Goal: Task Accomplishment & Management: Complete application form

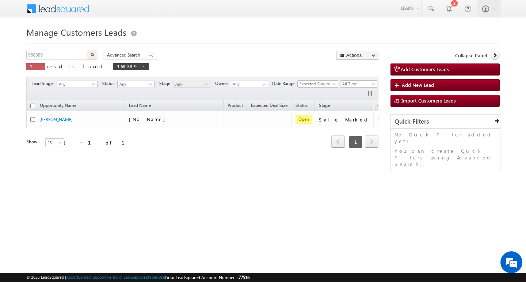
click at [56, 57] on input "968389" at bounding box center [57, 55] width 62 height 9
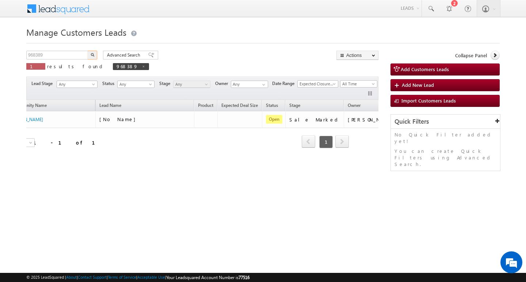
click at [56, 57] on input "968389" at bounding box center [57, 55] width 62 height 9
type input "Search Customers Leads"
click at [77, 56] on input "text" at bounding box center [57, 55] width 62 height 9
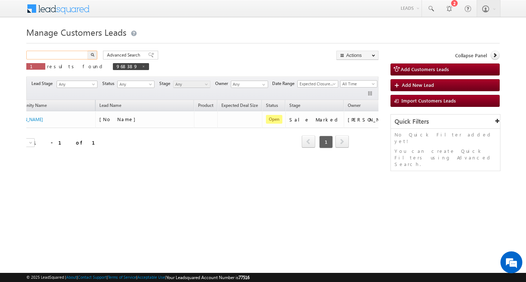
paste input "961822"
type input "961822"
click at [88, 51] on button "button" at bounding box center [92, 55] width 9 height 9
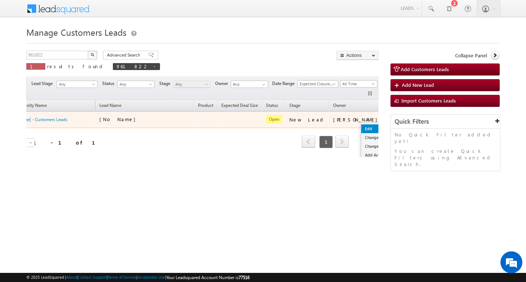
click at [361, 127] on link "Edit" at bounding box center [379, 129] width 37 height 9
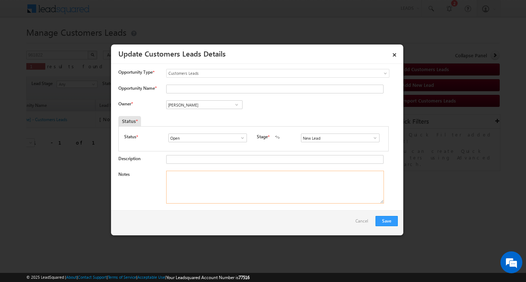
click at [286, 191] on textarea "Notes" at bounding box center [275, 187] width 218 height 33
click at [372, 137] on span at bounding box center [375, 138] width 7 height 6
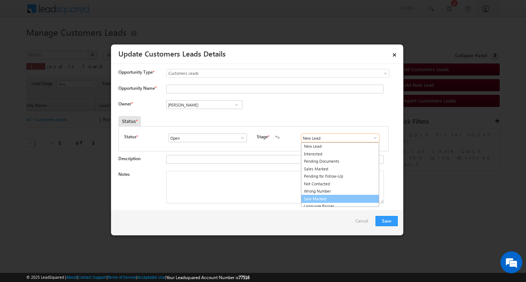
drag, startPoint x: 341, startPoint y: 197, endPoint x: 281, endPoint y: 182, distance: 61.3
click at [340, 197] on link "Sale Marked" at bounding box center [340, 199] width 78 height 8
type input "Sale Marked"
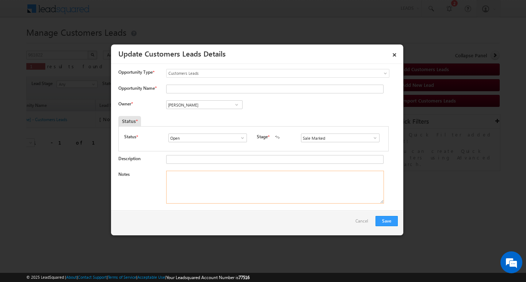
drag, startPoint x: 279, startPoint y: 181, endPoint x: 266, endPoint y: 177, distance: 14.4
click at [279, 181] on textarea "Notes" at bounding box center [275, 187] width 218 height 33
click at [211, 104] on input "[PERSON_NAME]" at bounding box center [204, 104] width 76 height 9
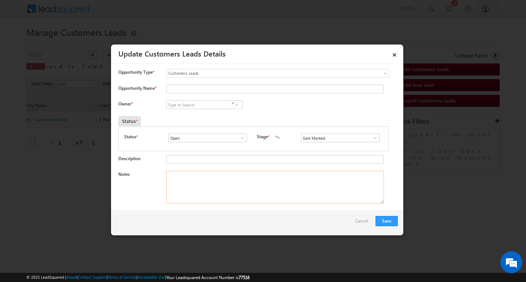
click at [233, 194] on textarea "Notes" at bounding box center [275, 187] width 218 height 33
click at [239, 188] on textarea "Notes" at bounding box center [275, 187] width 218 height 33
paste textarea "[PERSON_NAME] / ag 53/ / Self_Employed/ mothe incvome : 70k / worak expw : 20y …"
type textarea "[PERSON_NAME] / ag 53/ / Self_Employed/ mothe incvome : 70k / worak expw : 20y …"
click at [207, 104] on input at bounding box center [204, 104] width 76 height 9
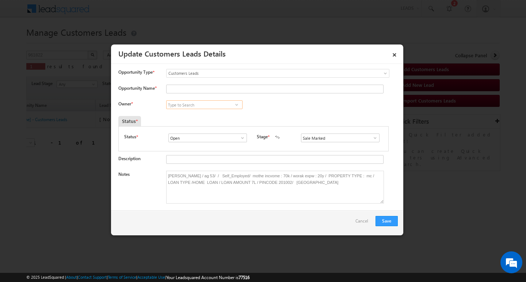
click at [207, 104] on input at bounding box center [204, 104] width 76 height 9
click at [201, 91] on input "Opportunity Name *" at bounding box center [274, 89] width 217 height 9
paste input "[PERSON_NAME]"
type input "[PERSON_NAME]"
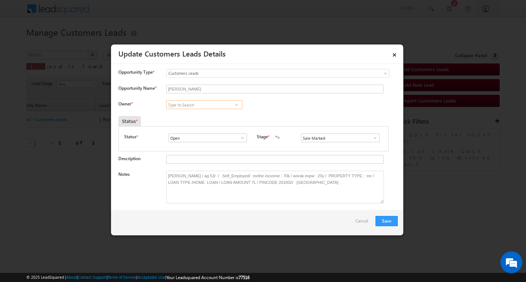
click at [207, 106] on input at bounding box center [204, 104] width 76 height 9
paste input "[PERSON_NAME]"
click at [207, 111] on link "[PERSON_NAME] Tiwari [EMAIL_ADDRESS][DOMAIN_NAME]" at bounding box center [204, 116] width 76 height 14
type input "[PERSON_NAME]"
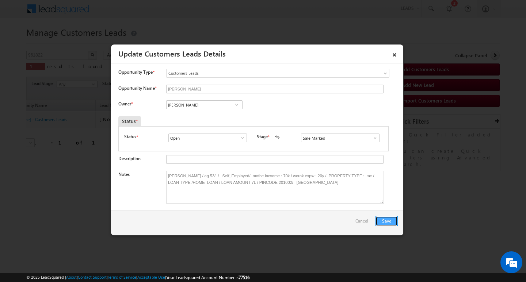
click at [385, 217] on button "Save" at bounding box center [387, 221] width 22 height 10
